Goal: Task Accomplishment & Management: Use online tool/utility

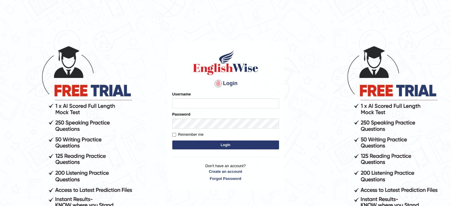
type input "Miko39"
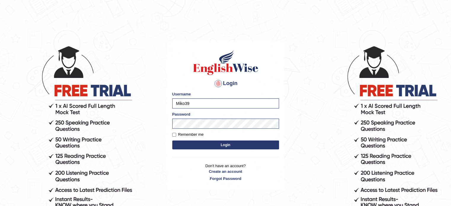
click at [244, 146] on button "Login" at bounding box center [225, 144] width 107 height 9
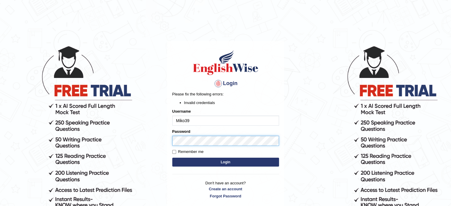
click at [26, 144] on body "Login Please fix the following errors: Invalid credentials Username Miko39 Pass…" at bounding box center [225, 126] width 451 height 206
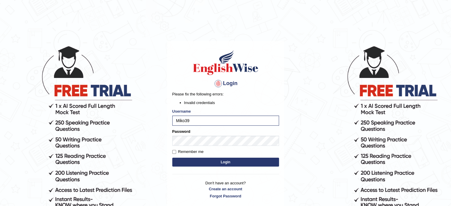
click at [183, 164] on button "Login" at bounding box center [225, 162] width 107 height 9
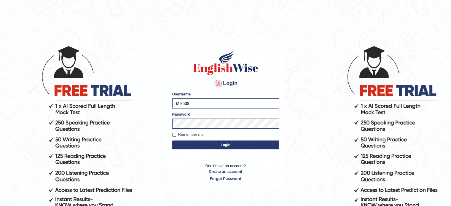
click at [262, 145] on button "Login" at bounding box center [225, 144] width 107 height 9
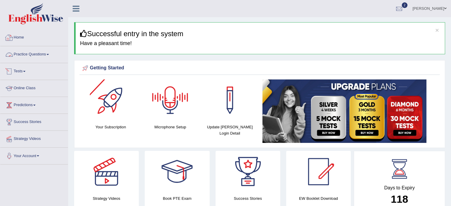
click at [22, 37] on link "Home" at bounding box center [34, 36] width 68 height 15
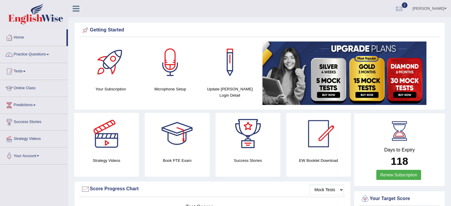
click at [49, 55] on span at bounding box center [48, 54] width 2 height 1
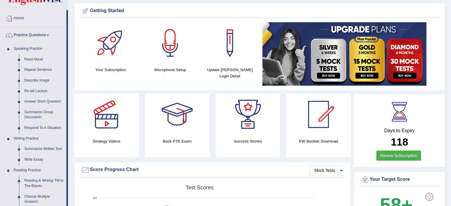
scroll to position [30, 0]
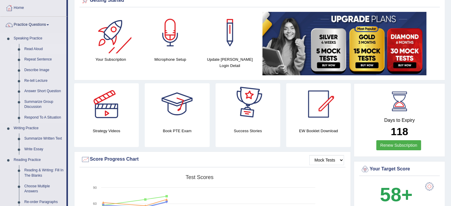
click at [33, 48] on link "Read Aloud" at bounding box center [44, 49] width 45 height 11
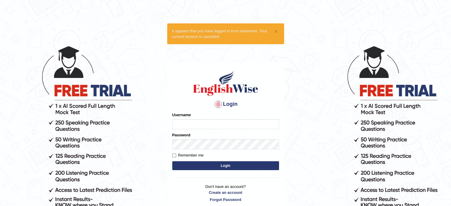
type input "Miko39"
click at [240, 164] on button "Login" at bounding box center [225, 165] width 107 height 9
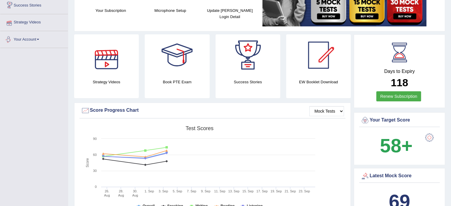
scroll to position [30, 0]
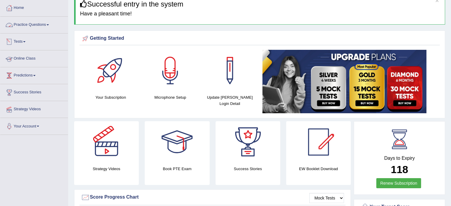
click at [49, 25] on span at bounding box center [48, 24] width 2 height 1
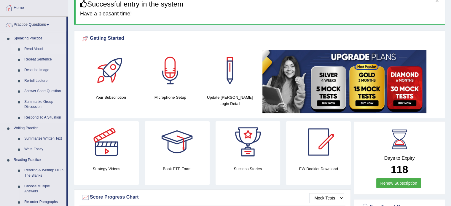
click at [31, 50] on link "Read Aloud" at bounding box center [44, 49] width 45 height 11
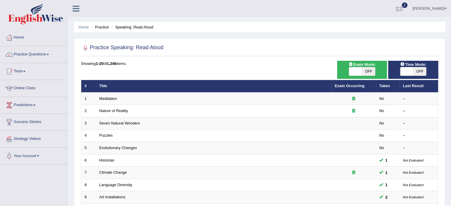
click at [394, 8] on div at bounding box center [398, 8] width 9 height 9
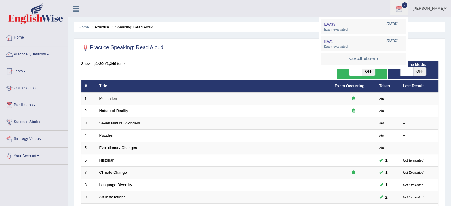
click at [394, 8] on div at bounding box center [398, 8] width 9 height 9
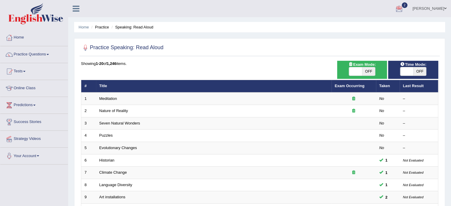
click at [445, 11] on link "Miko Erich Montano" at bounding box center [429, 7] width 43 height 15
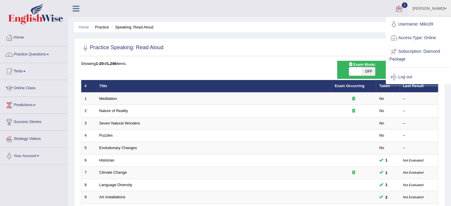
click at [407, 76] on link "Log out" at bounding box center [418, 77] width 64 height 14
